Goal: Task Accomplishment & Management: Manage account settings

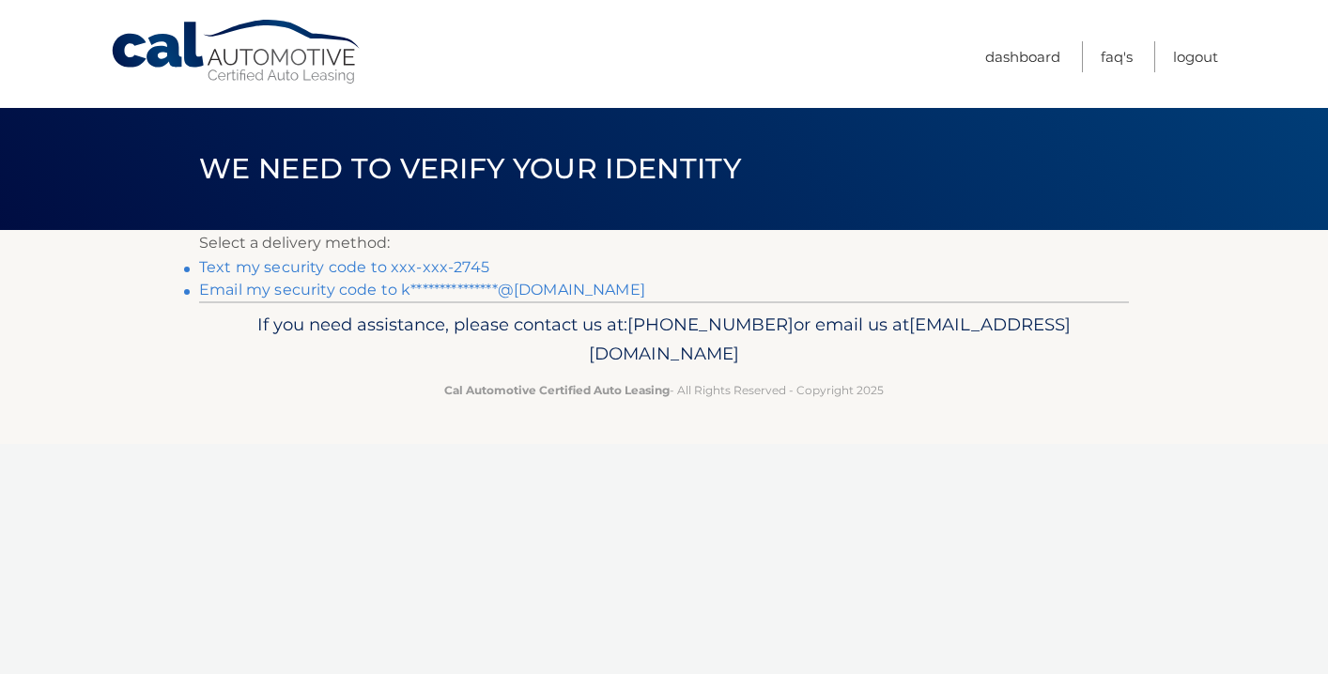
click at [457, 261] on link "Text my security code to xxx-xxx-2745" at bounding box center [344, 267] width 290 height 18
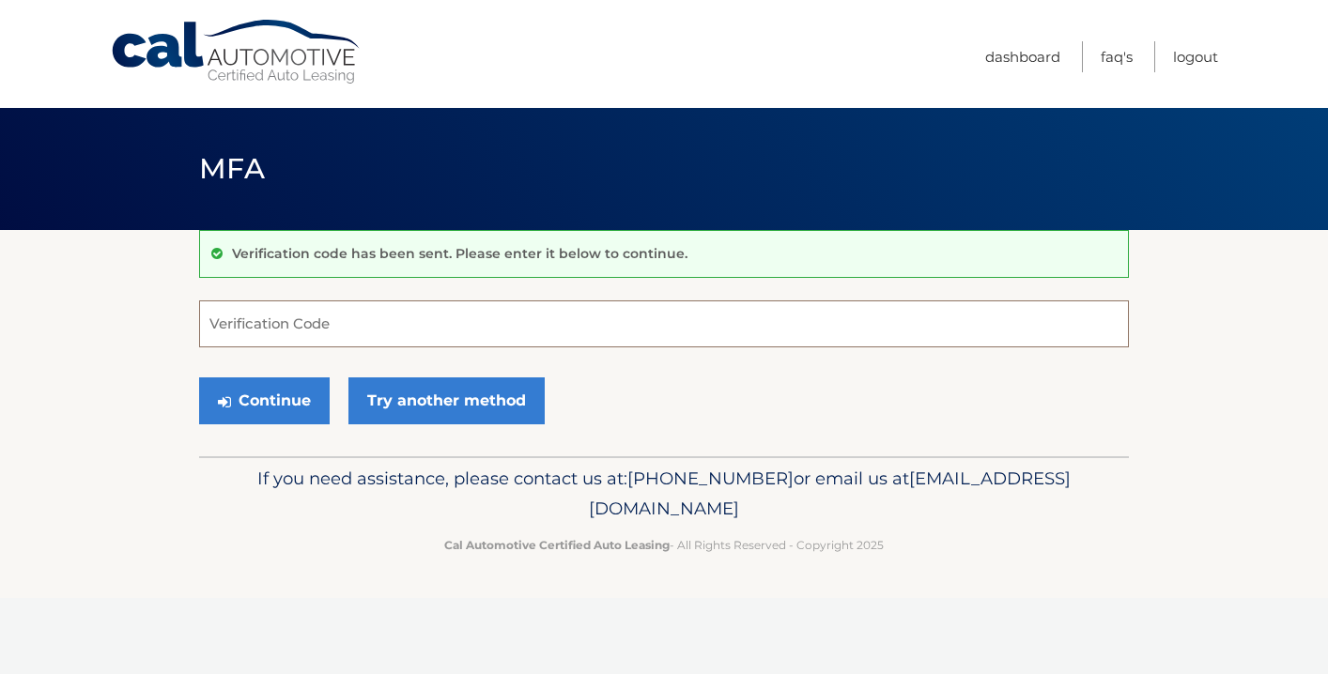
click at [359, 324] on input "Verification Code" at bounding box center [664, 323] width 930 height 47
type input "125077"
click at [321, 396] on button "Continue" at bounding box center [264, 400] width 131 height 47
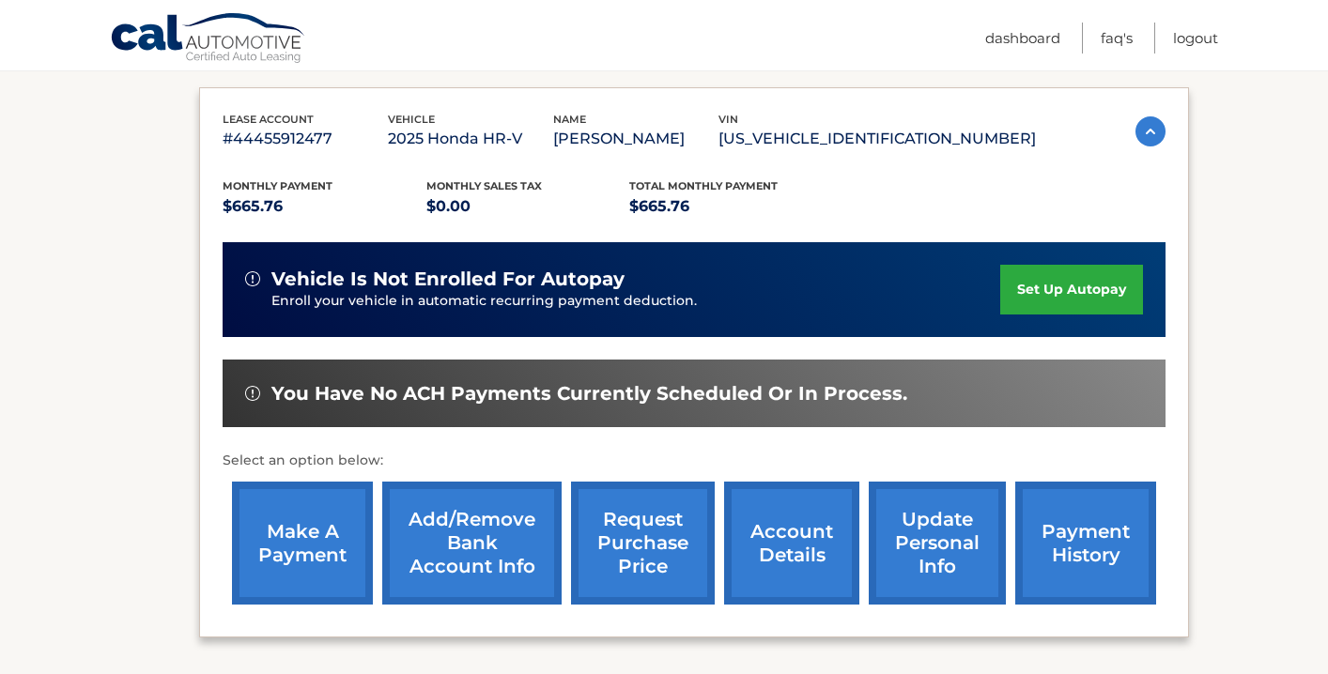
scroll to position [396, 0]
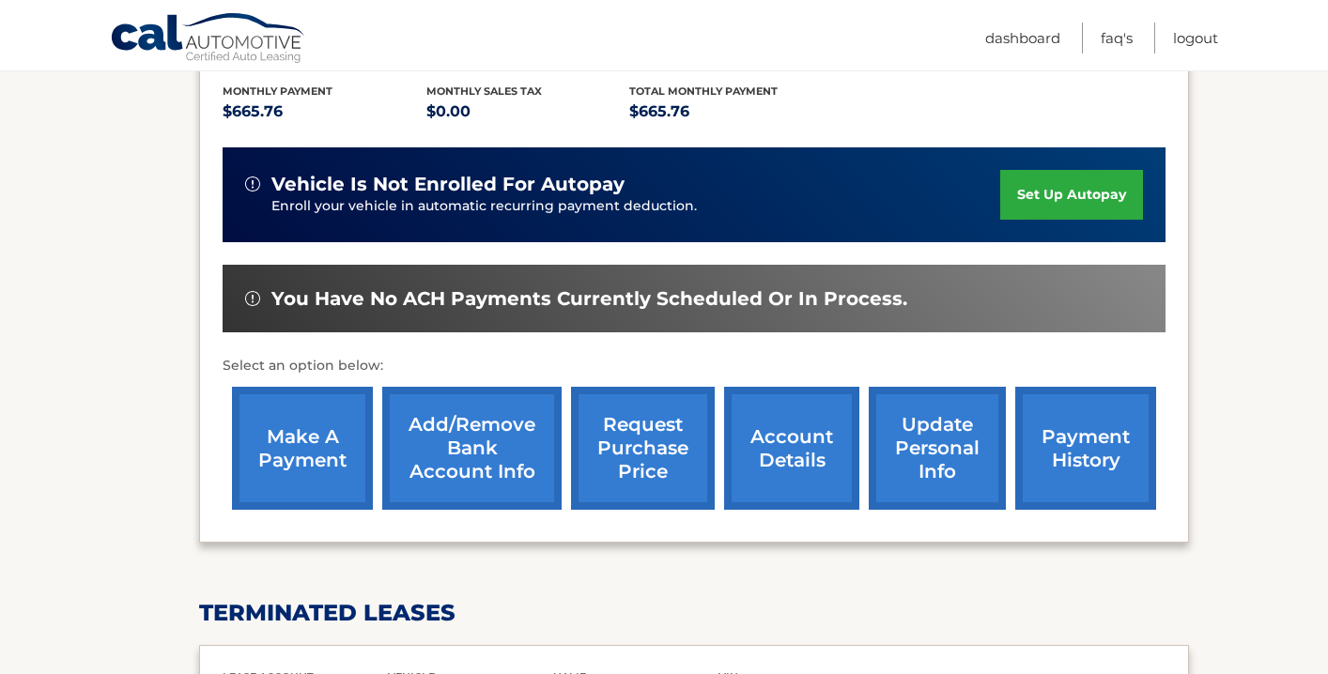
click at [314, 450] on link "make a payment" at bounding box center [302, 448] width 141 height 123
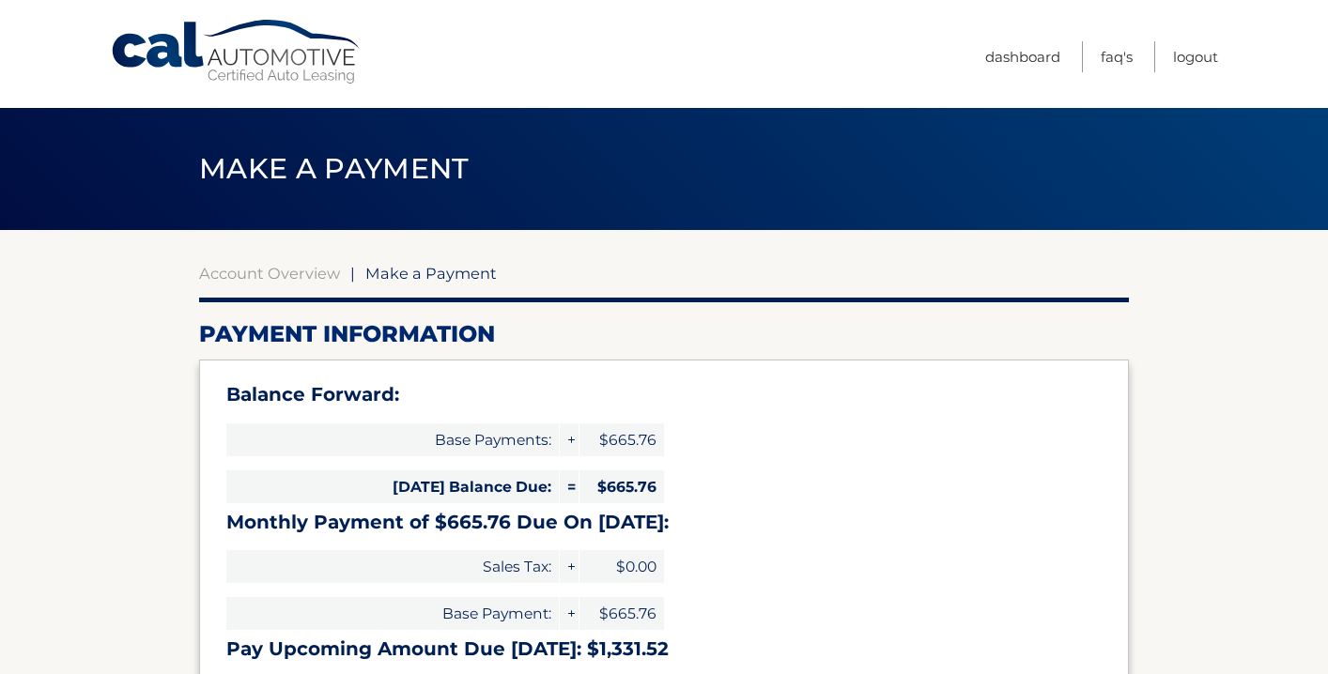
select select "NTI3M2JlZWQtMmQ2Ni00ZWNmLTg5ZjEtOGRkNDM4YjU2NzZj"
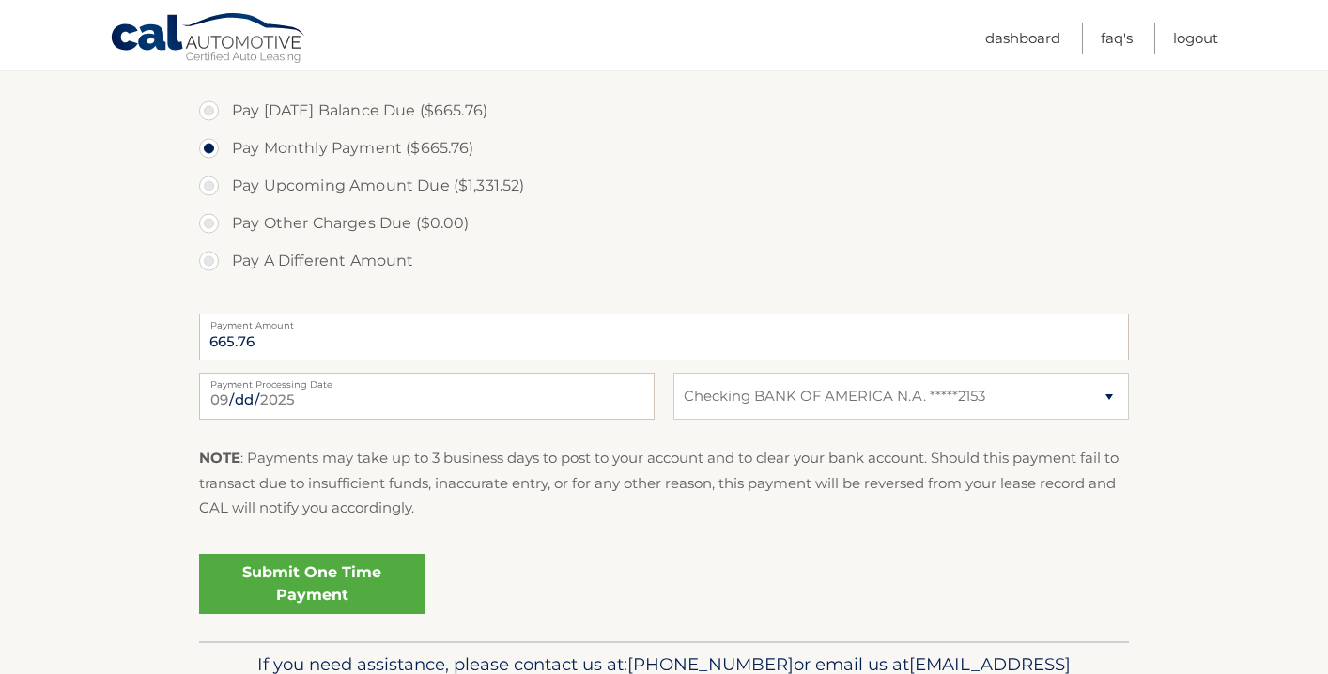
scroll to position [689, 0]
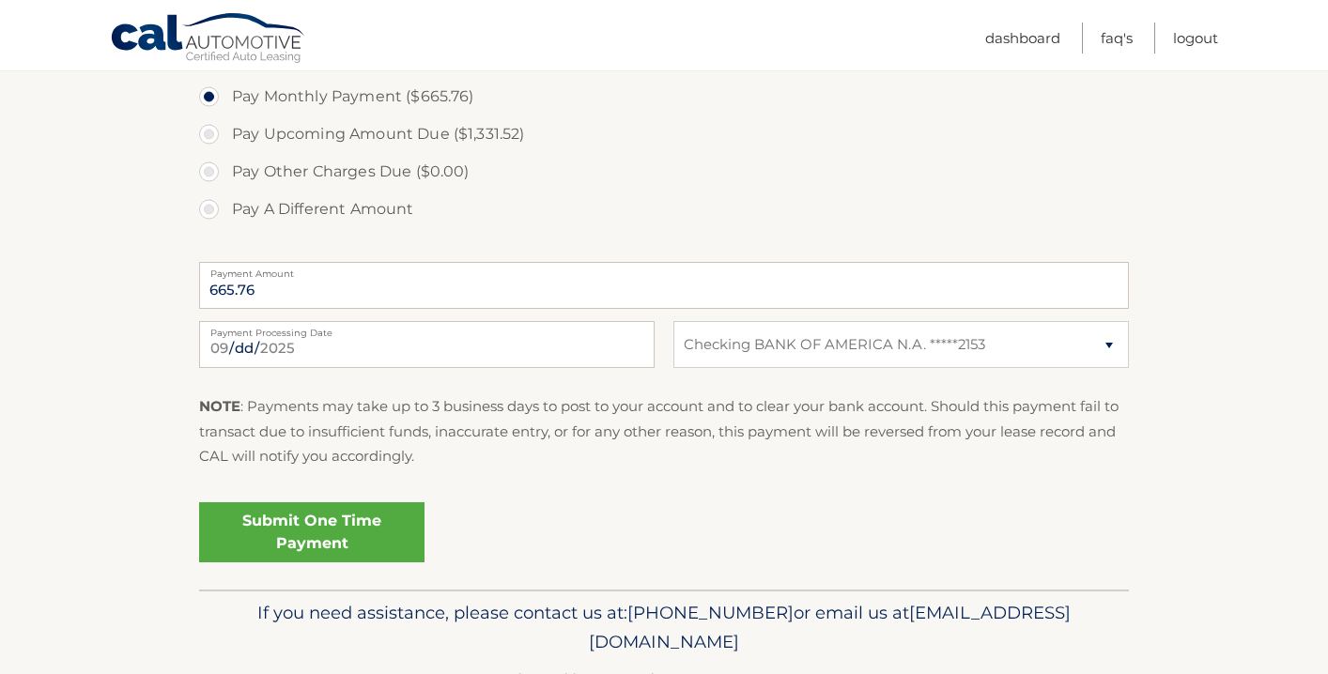
click at [312, 528] on link "Submit One Time Payment" at bounding box center [311, 532] width 225 height 60
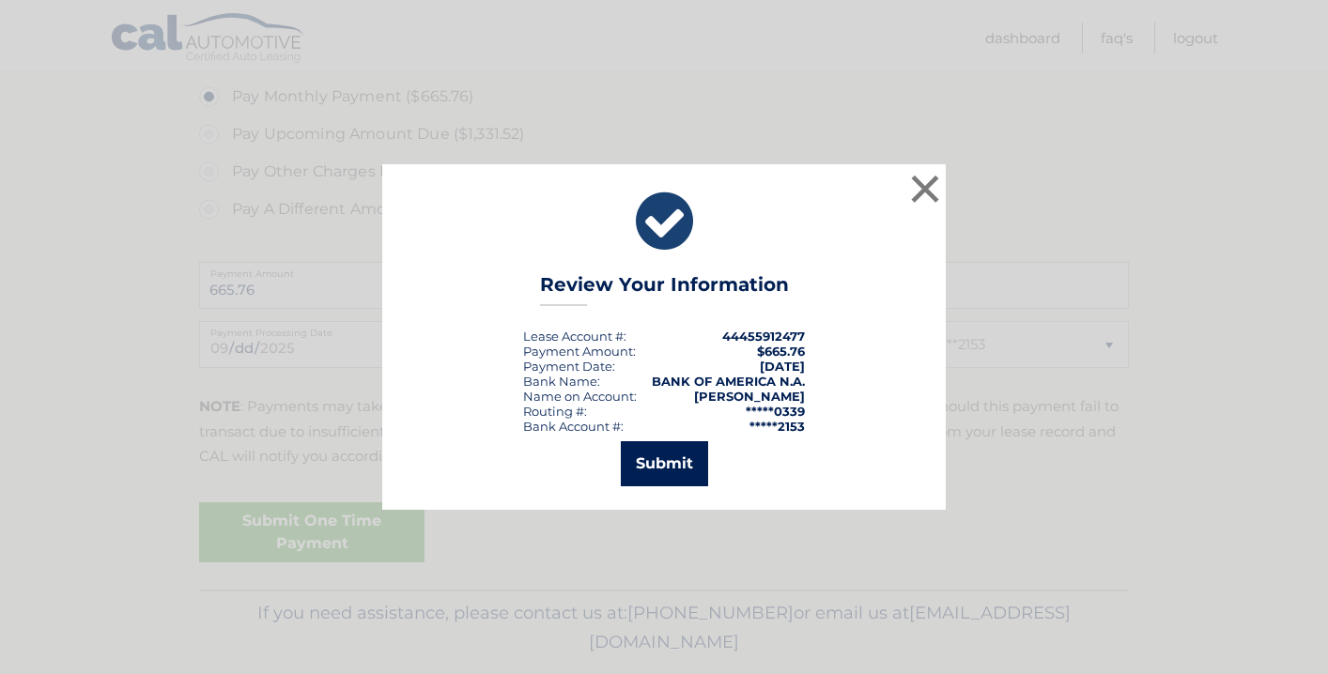
click at [669, 469] on button "Submit" at bounding box center [664, 463] width 87 height 45
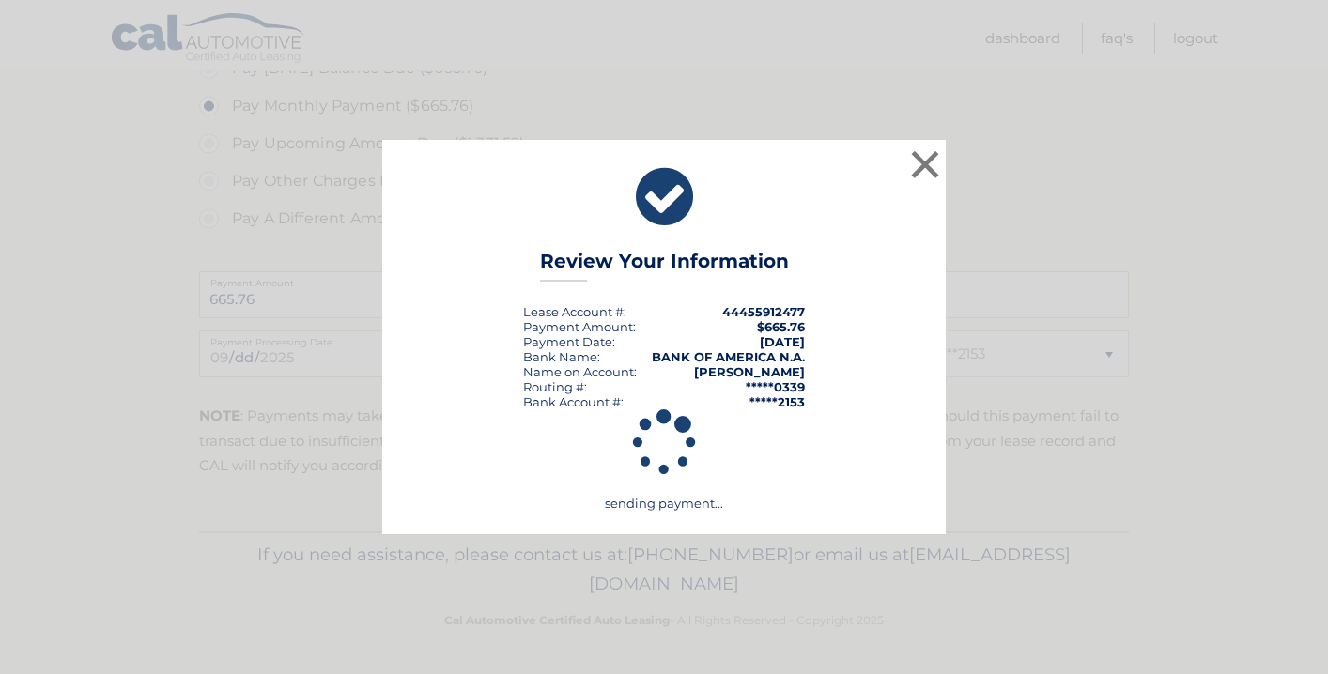
scroll to position [680, 0]
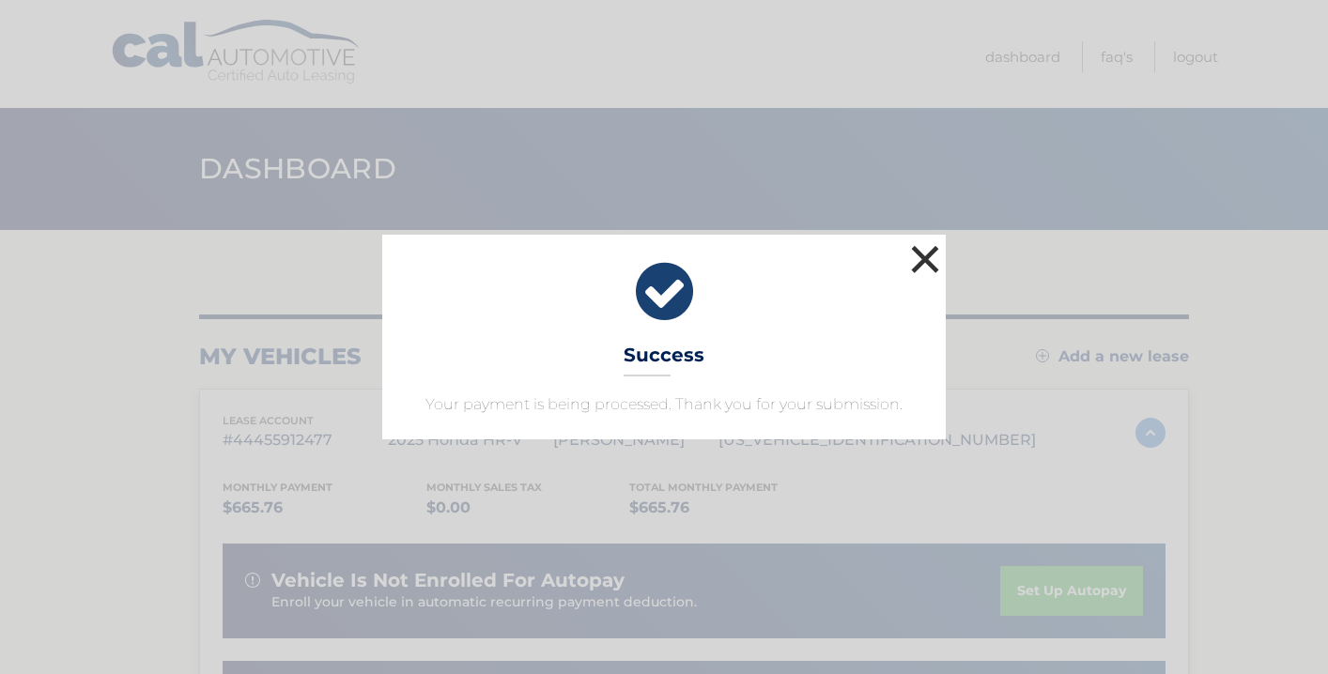
click at [921, 254] on button "×" at bounding box center [925, 259] width 38 height 38
